Goal: Navigation & Orientation: Find specific page/section

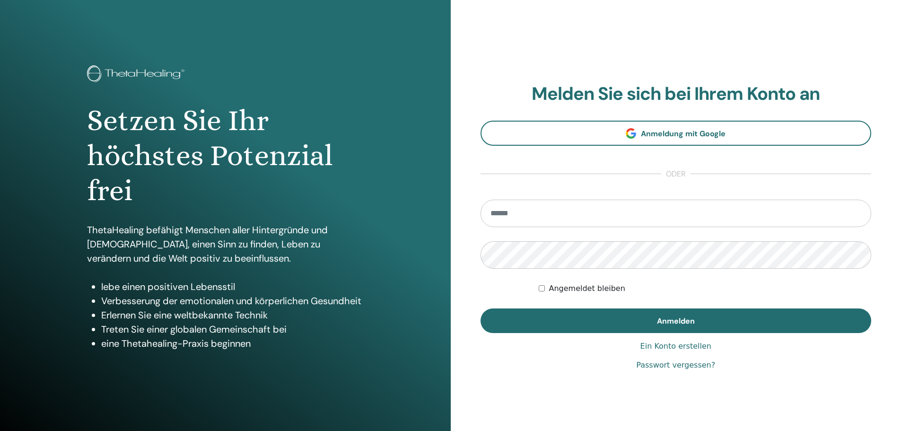
click at [656, 212] on input "email" at bounding box center [676, 213] width 391 height 27
type input "**********"
click at [481, 309] on button "Anmelden" at bounding box center [676, 321] width 391 height 25
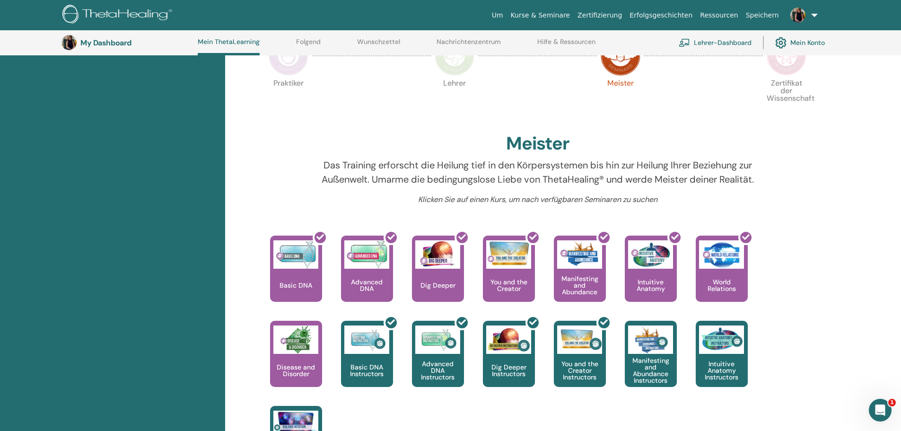
scroll to position [214, 0]
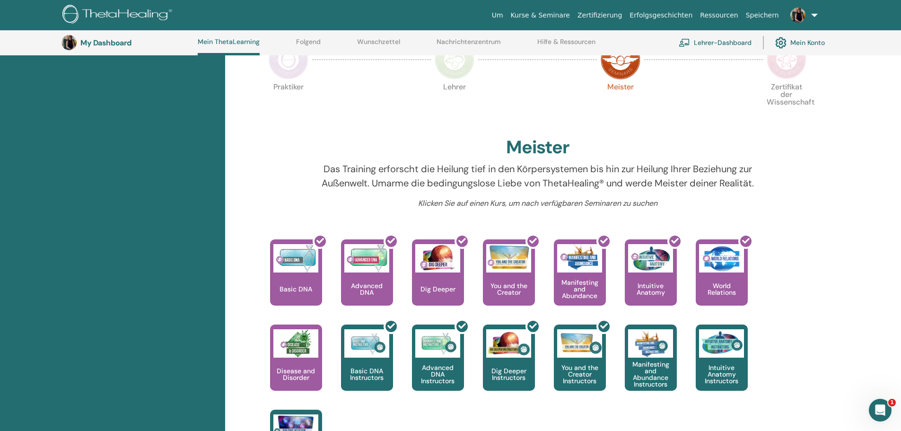
click at [792, 75] on img at bounding box center [787, 60] width 40 height 40
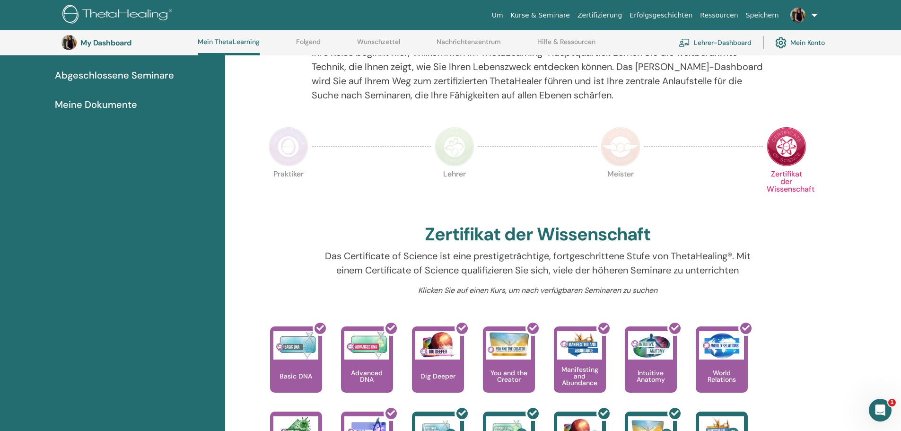
scroll to position [167, 0]
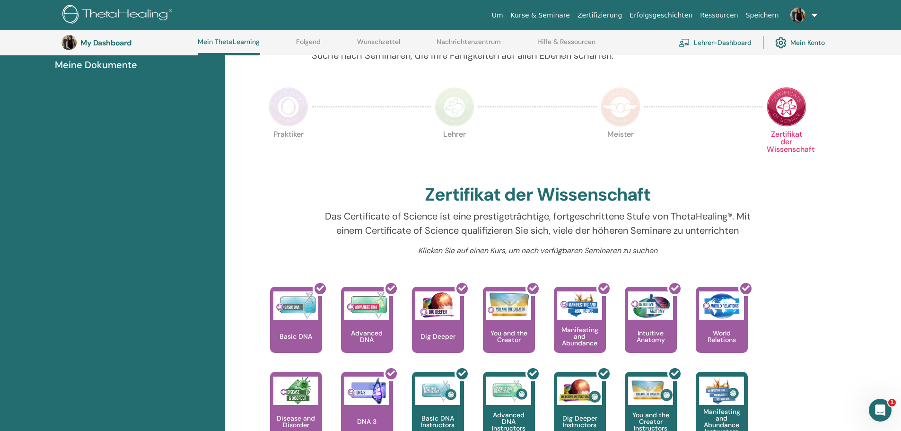
click at [624, 109] on img at bounding box center [621, 107] width 40 height 40
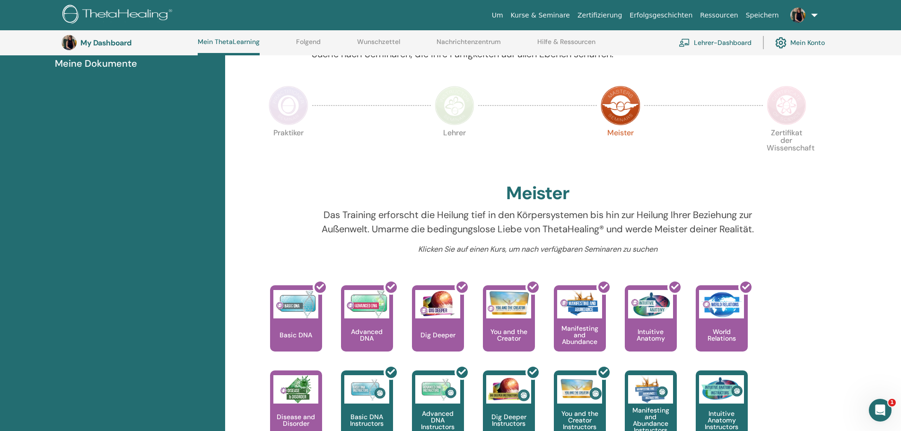
scroll to position [120, 0]
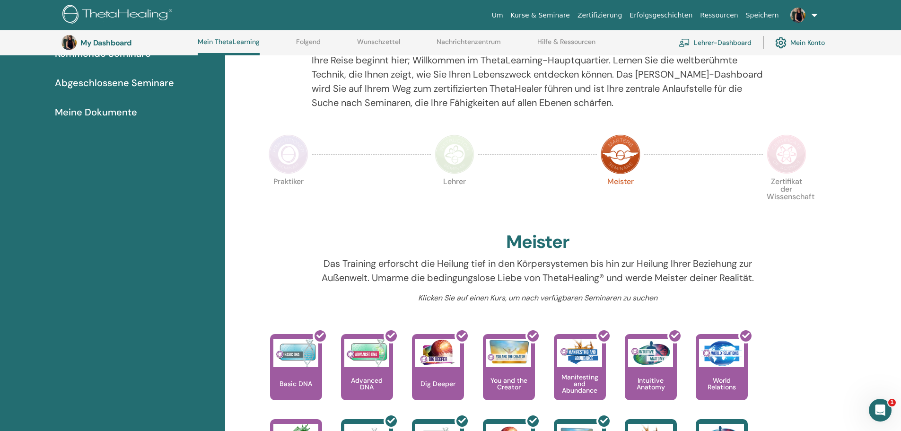
click at [447, 162] on img at bounding box center [455, 154] width 40 height 40
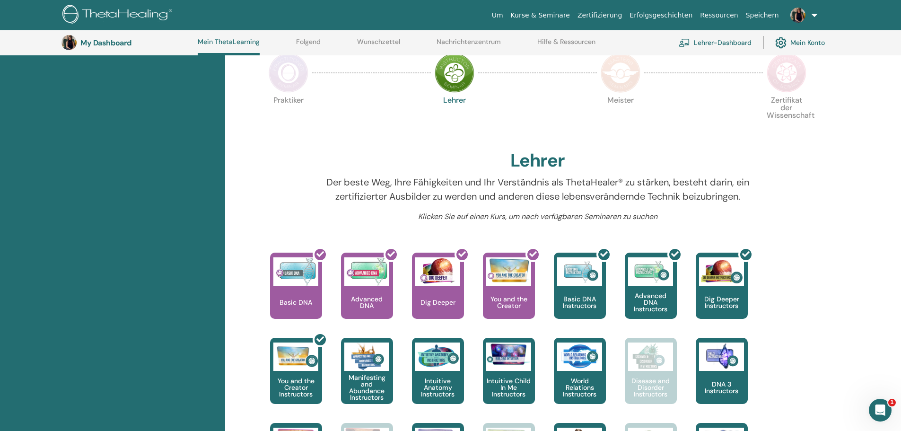
scroll to position [72, 0]
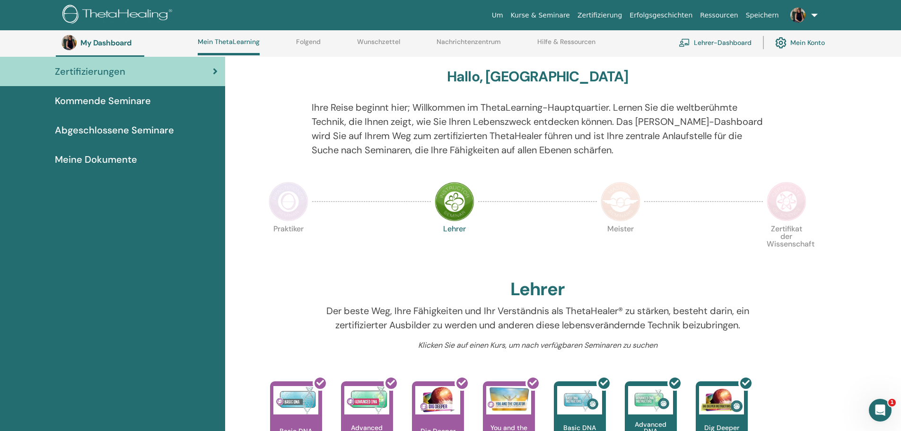
click at [293, 202] on img at bounding box center [289, 202] width 40 height 40
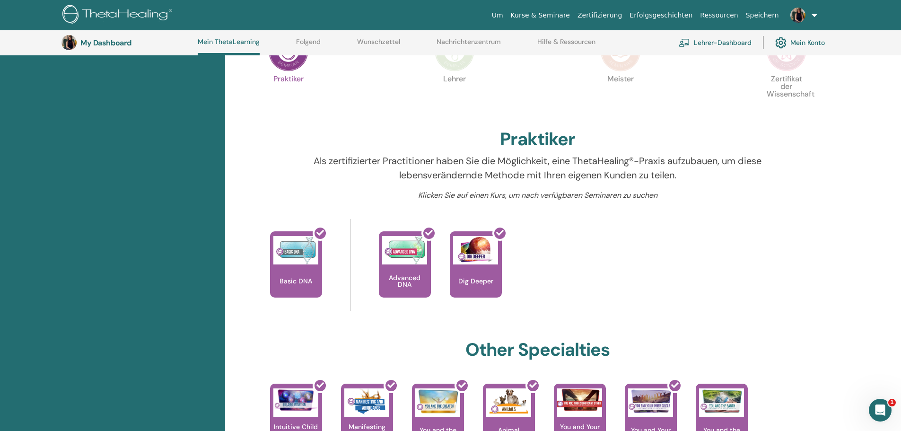
scroll to position [72, 0]
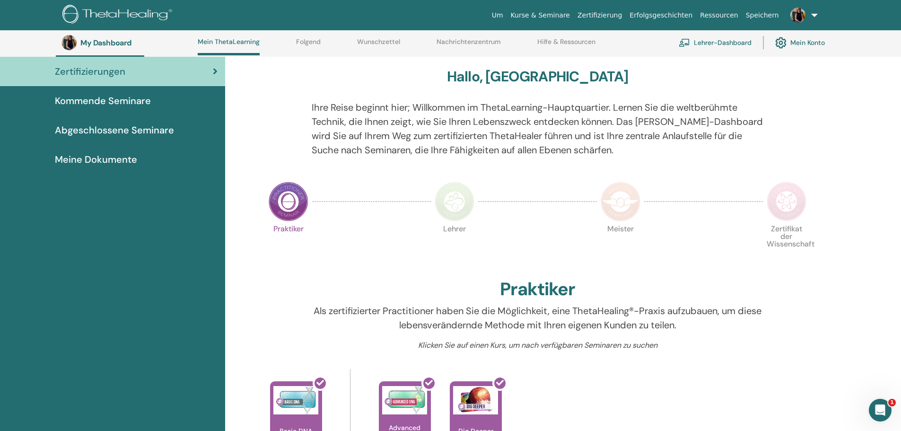
click at [461, 208] on img at bounding box center [455, 202] width 40 height 40
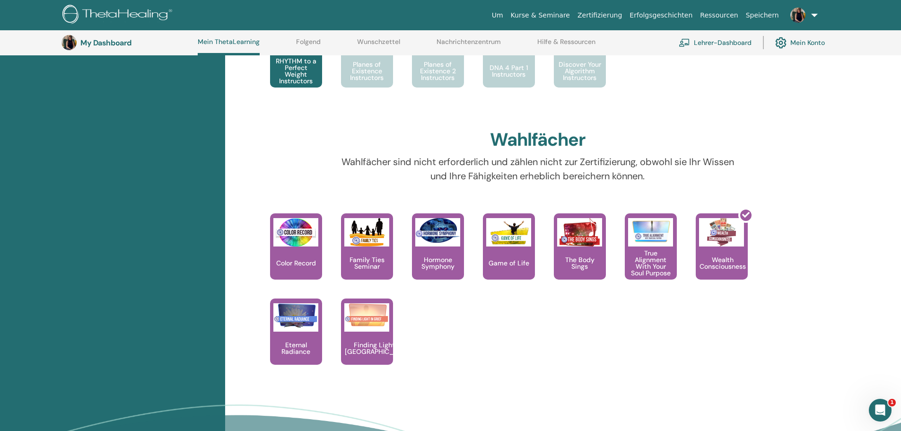
scroll to position [688, 0]
click at [585, 230] on img at bounding box center [579, 233] width 45 height 28
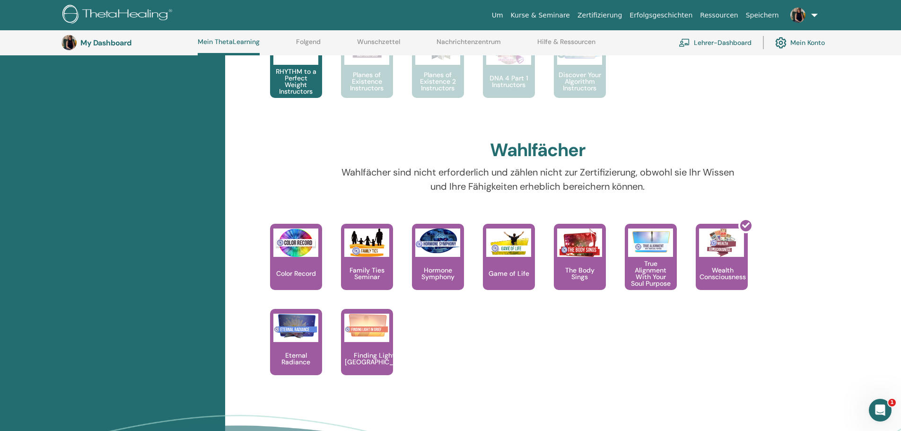
scroll to position [498, 0]
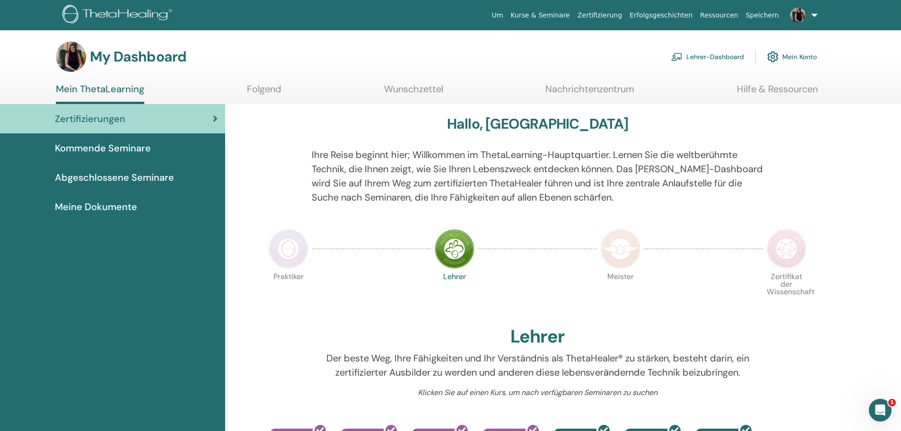
click at [788, 242] on img at bounding box center [787, 249] width 40 height 40
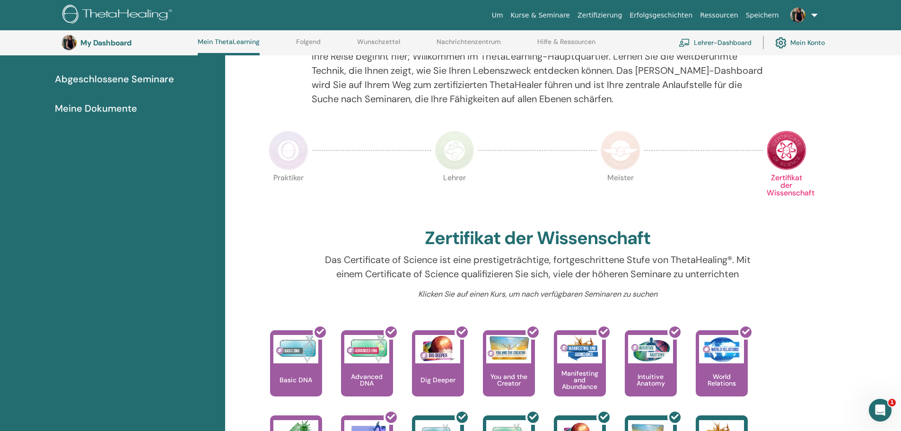
scroll to position [120, 0]
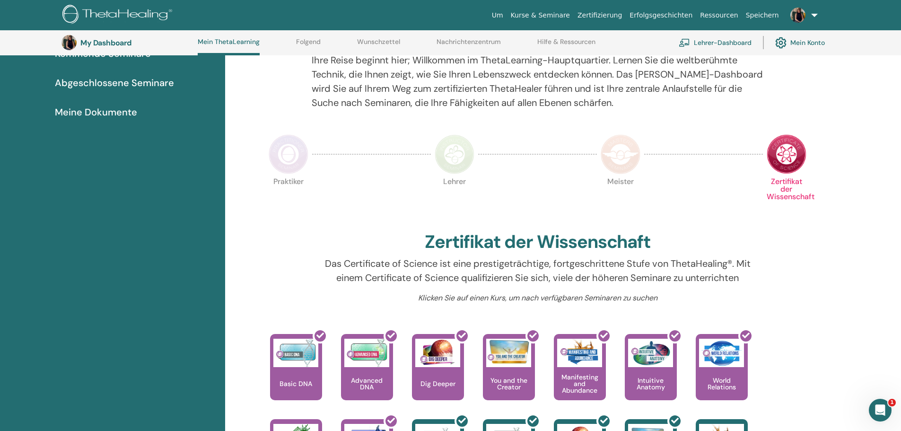
click at [612, 156] on img at bounding box center [621, 154] width 40 height 40
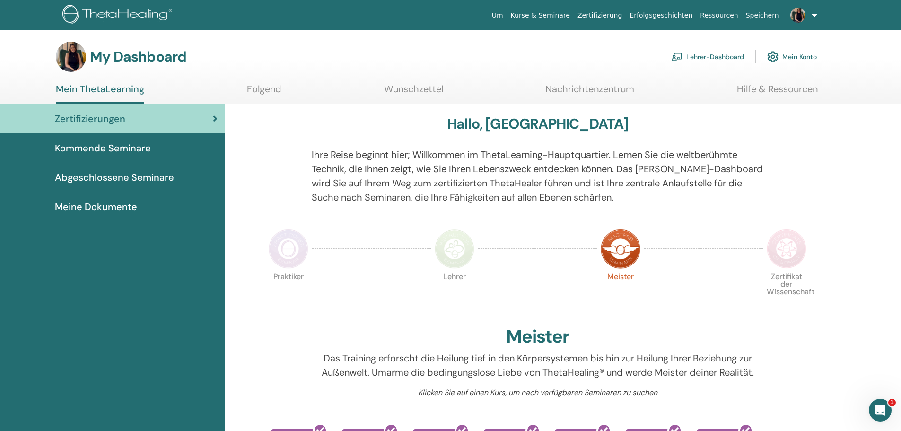
click at [465, 239] on img at bounding box center [455, 249] width 40 height 40
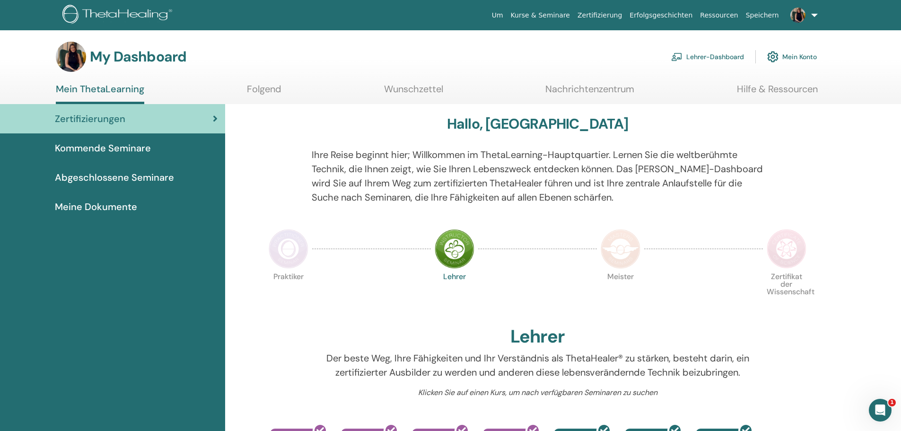
click at [776, 248] on img at bounding box center [787, 249] width 40 height 40
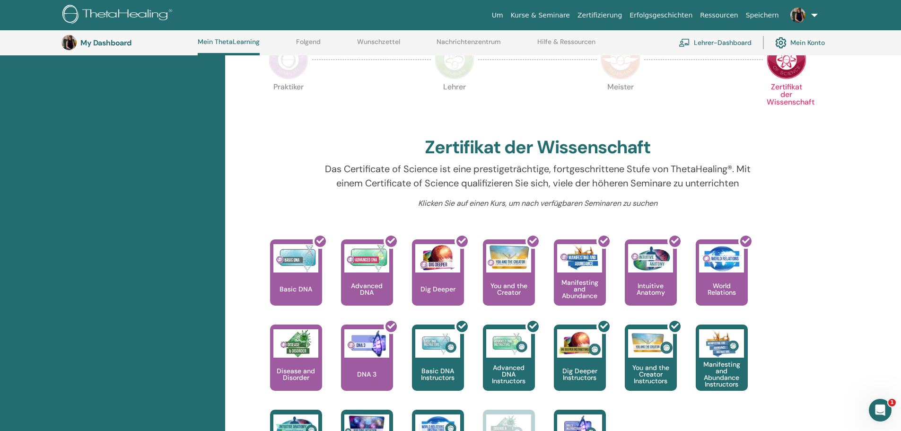
scroll to position [72, 0]
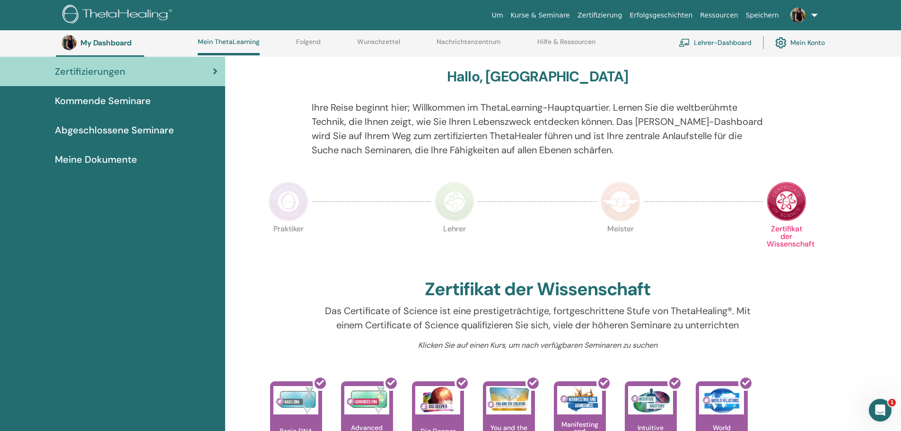
click at [293, 202] on img at bounding box center [289, 202] width 40 height 40
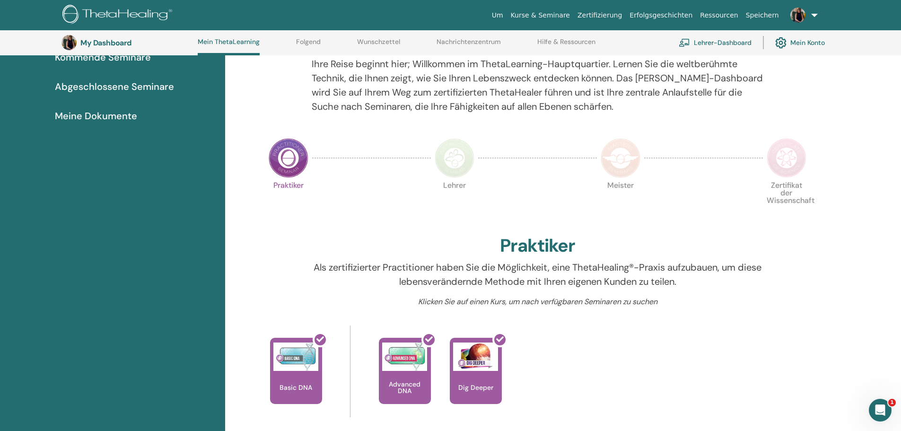
scroll to position [120, 0]
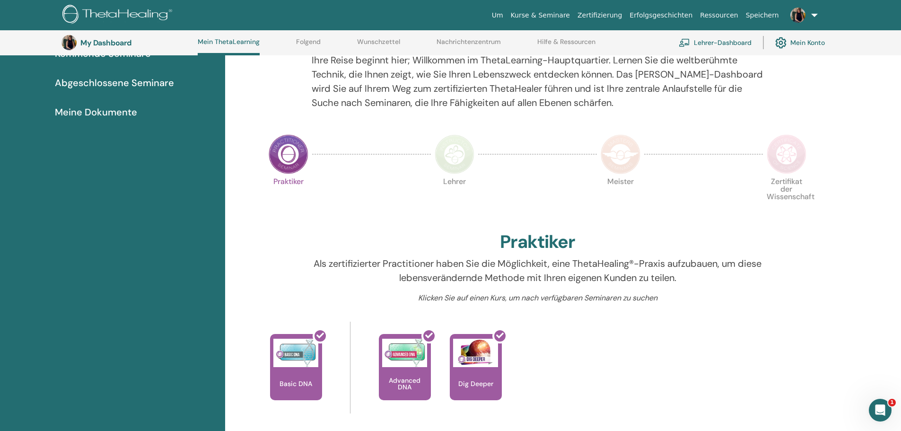
click at [794, 153] on img at bounding box center [787, 154] width 40 height 40
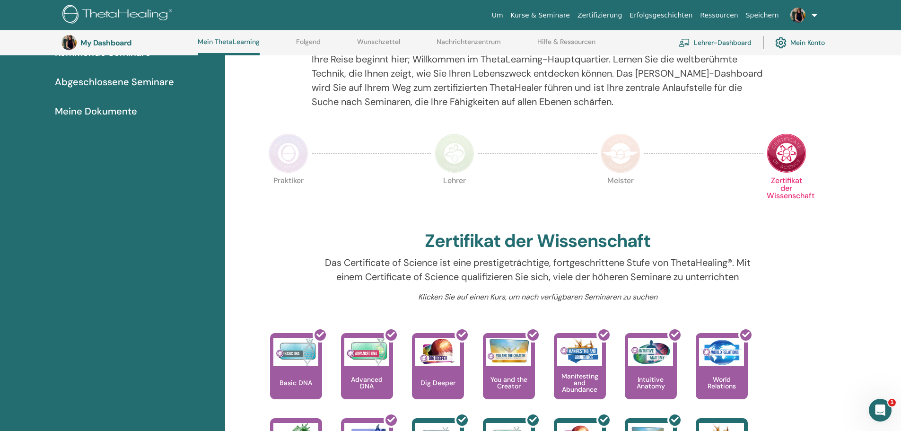
scroll to position [120, 0]
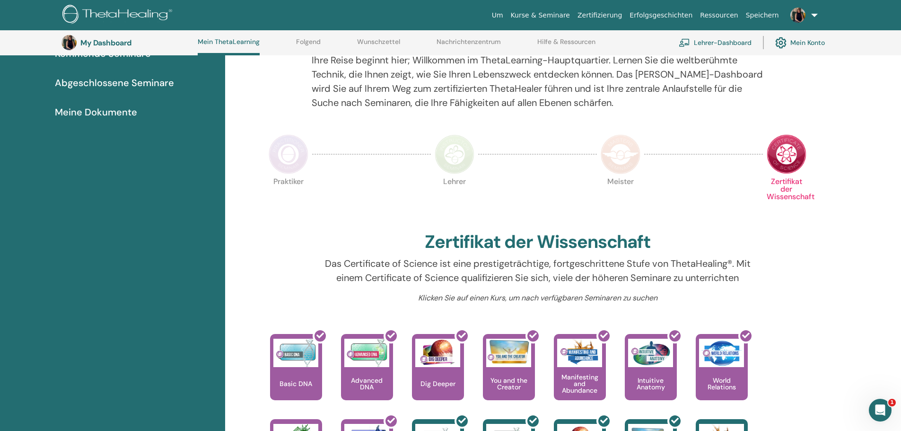
click at [630, 149] on img at bounding box center [621, 154] width 40 height 40
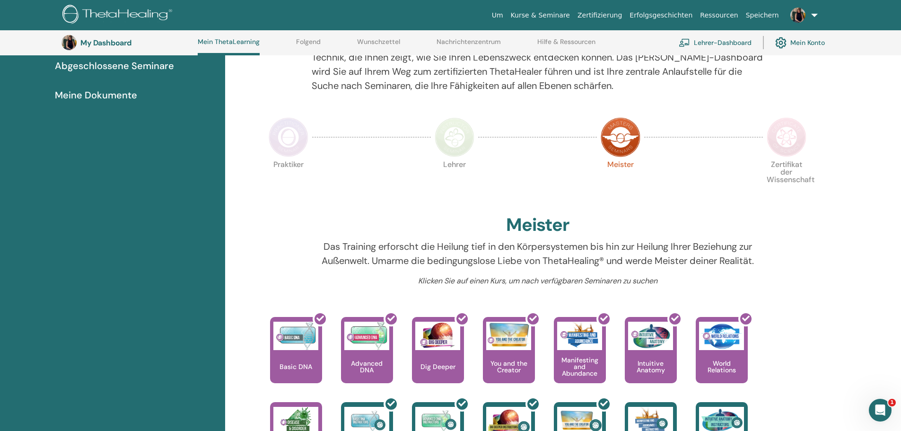
scroll to position [120, 0]
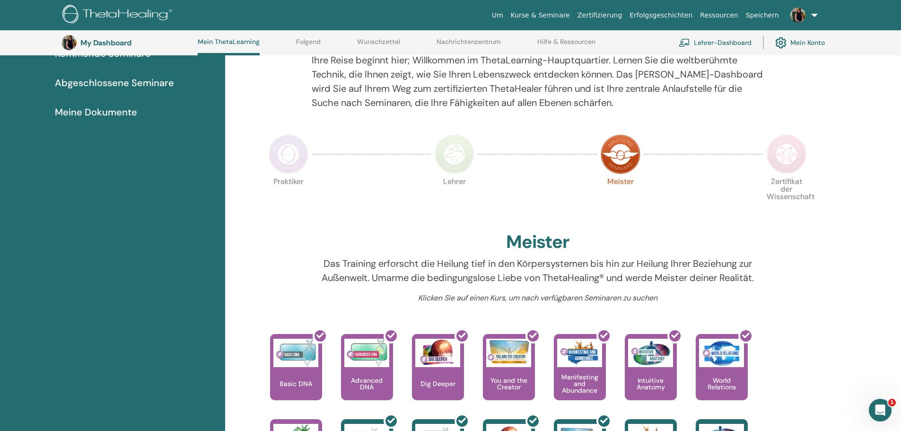
click at [471, 152] on img at bounding box center [455, 154] width 40 height 40
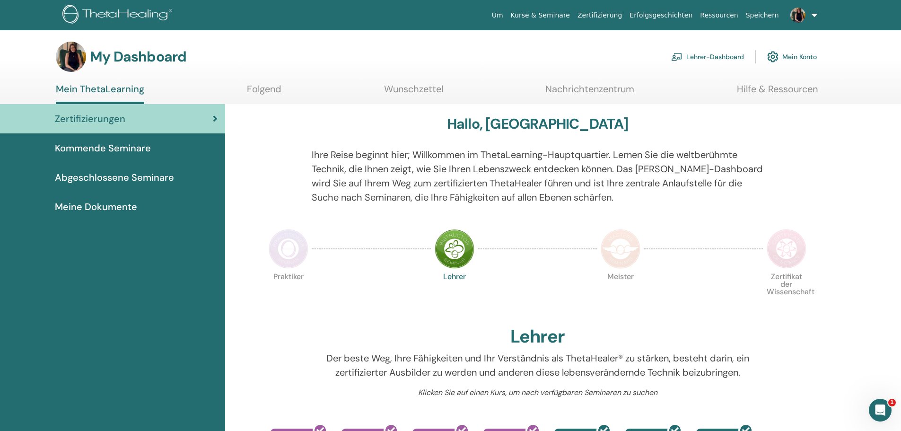
click at [784, 246] on img at bounding box center [787, 249] width 40 height 40
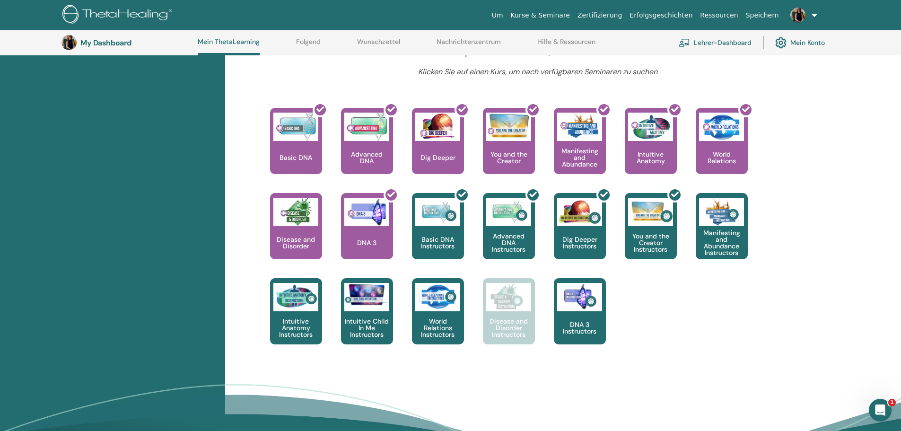
scroll to position [356, 0]
